Goal: Task Accomplishment & Management: Use online tool/utility

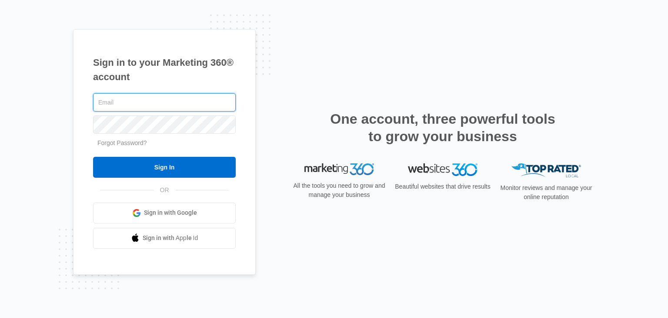
click at [181, 107] on input "text" at bounding box center [164, 102] width 143 height 18
type input "[PERSON_NAME][EMAIL_ADDRESS][PERSON_NAME][DOMAIN_NAME]"
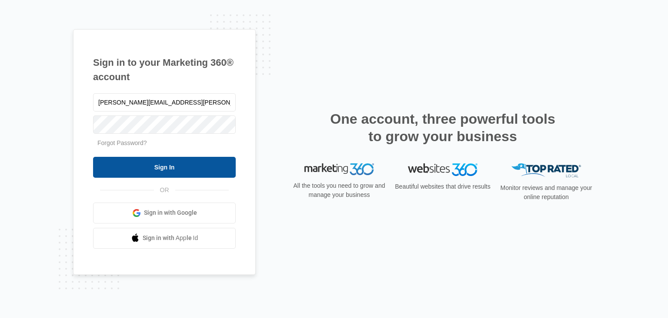
click at [175, 165] on input "Sign In" at bounding box center [164, 167] width 143 height 21
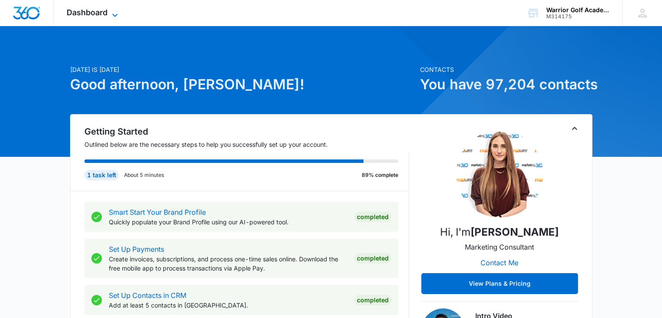
click at [106, 10] on span "Dashboard" at bounding box center [87, 12] width 41 height 9
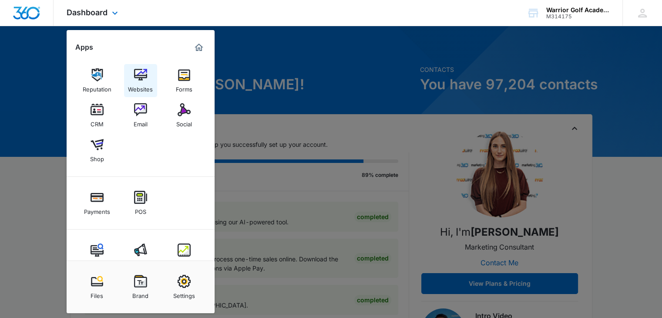
click at [139, 76] on img at bounding box center [140, 74] width 13 height 13
